Goal: Task Accomplishment & Management: Manage account settings

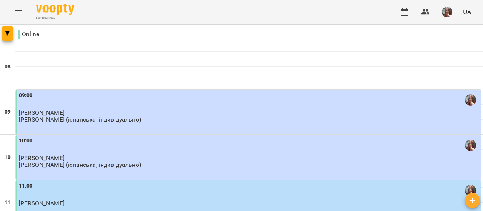
scroll to position [453, 0]
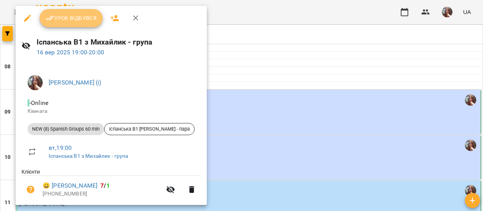
click at [69, 16] on span "Урок відбувся" at bounding box center [71, 18] width 51 height 9
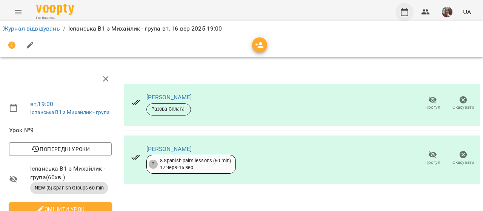
click at [401, 10] on icon "button" at bounding box center [405, 12] width 8 height 8
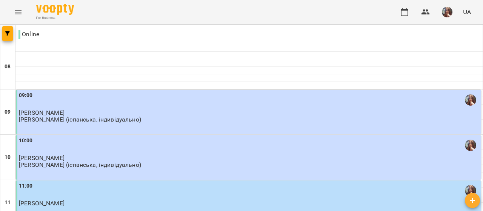
scroll to position [490, 0]
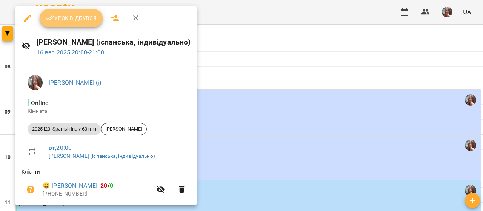
click at [74, 20] on span "Урок відбувся" at bounding box center [71, 18] width 51 height 9
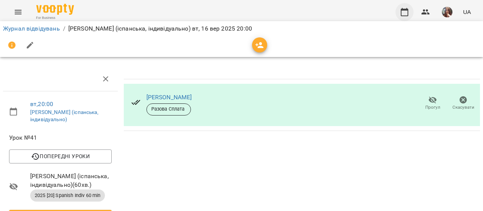
click at [403, 11] on icon "button" at bounding box center [404, 12] width 9 height 9
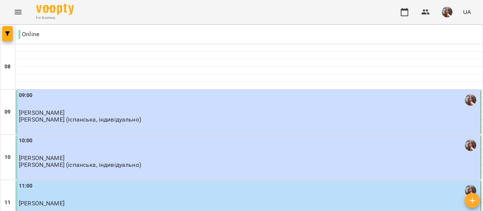
scroll to position [453, 0]
click at [446, 9] on img "button" at bounding box center [447, 12] width 11 height 11
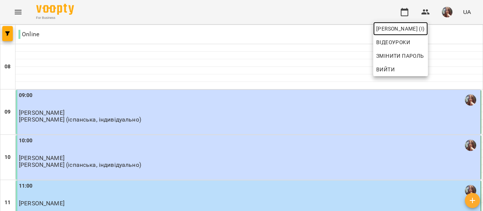
click at [425, 25] on span "[PERSON_NAME] (і)" at bounding box center [400, 28] width 49 height 9
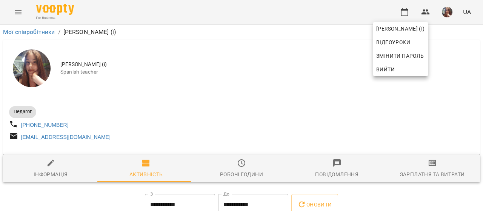
click at [251, 103] on div at bounding box center [241, 105] width 483 height 211
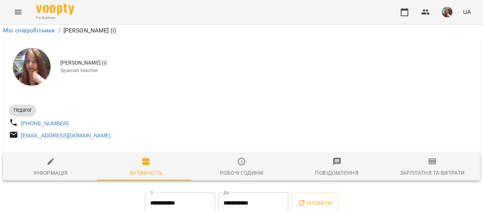
scroll to position [113, 0]
click at [402, 11] on icon "button" at bounding box center [404, 12] width 9 height 9
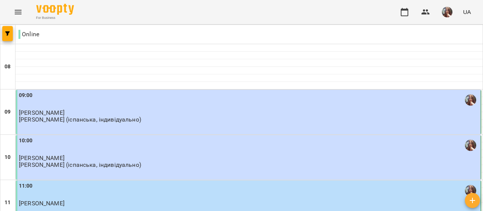
scroll to position [490, 0]
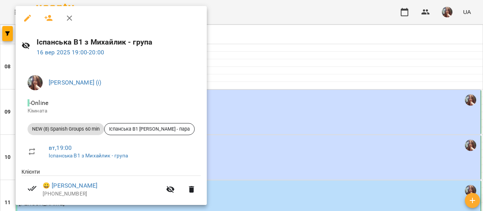
click at [254, 77] on div at bounding box center [241, 105] width 483 height 211
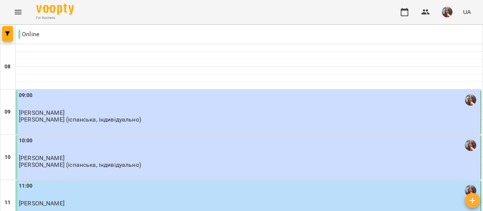
scroll to position [528, 0]
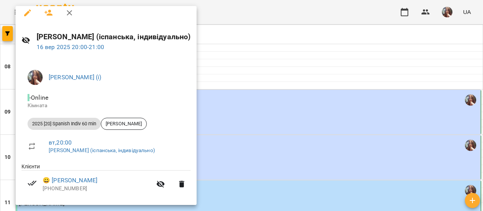
scroll to position [11, 0]
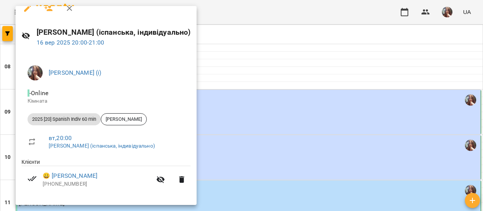
click at [330, 72] on div at bounding box center [241, 105] width 483 height 211
